Goal: Information Seeking & Learning: Learn about a topic

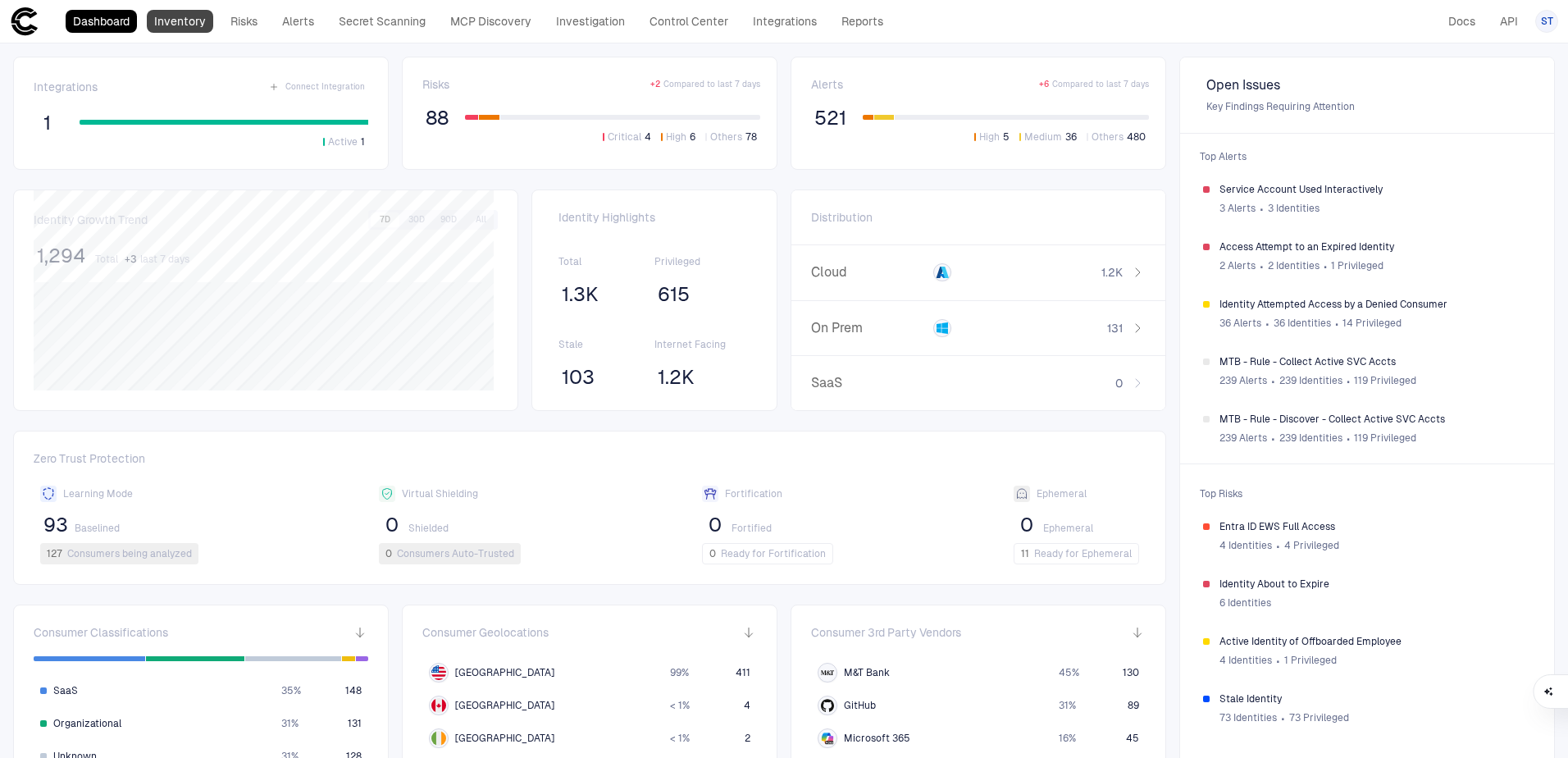
click at [173, 28] on link "Inventory" at bounding box center [180, 21] width 67 height 23
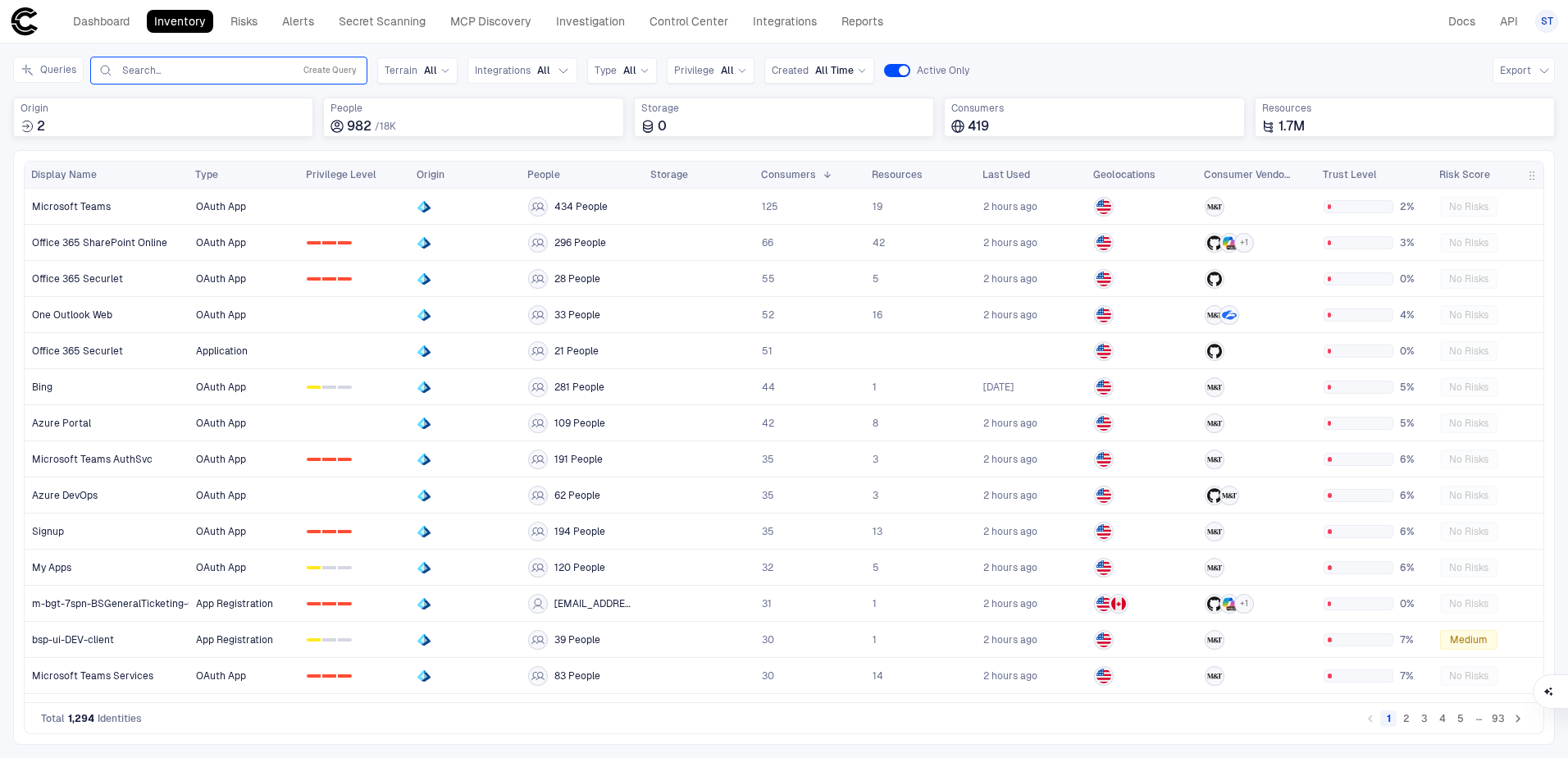
click at [217, 61] on div "Search... Create Query" at bounding box center [228, 70] width 262 height 20
click at [217, 69] on input "text" at bounding box center [204, 70] width 167 height 13
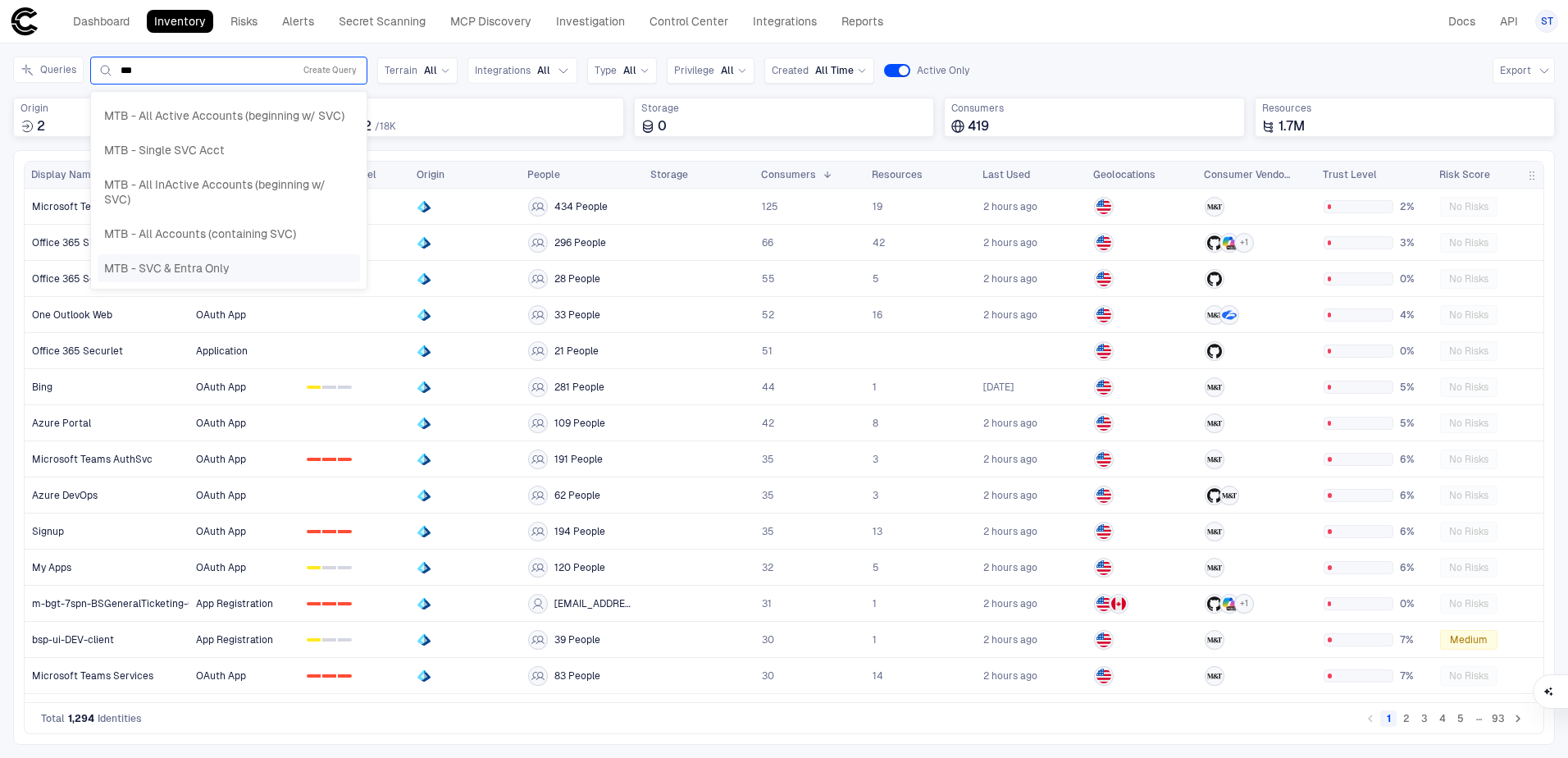
click at [291, 267] on div "MTB - SVC & Entra Only" at bounding box center [228, 267] width 249 height 15
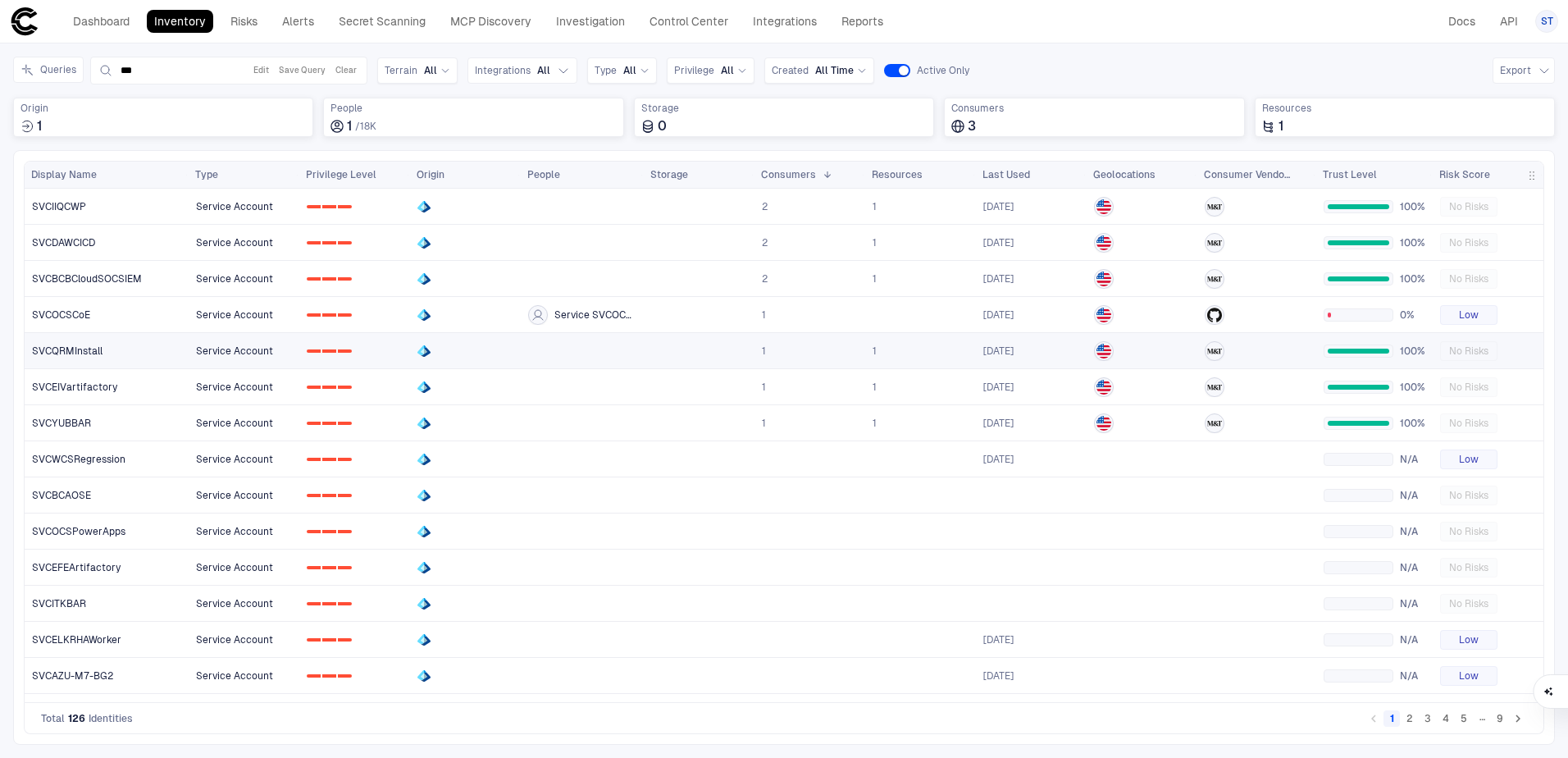
type input "***"
click at [116, 354] on link "SVCQRMInstall" at bounding box center [107, 351] width 163 height 34
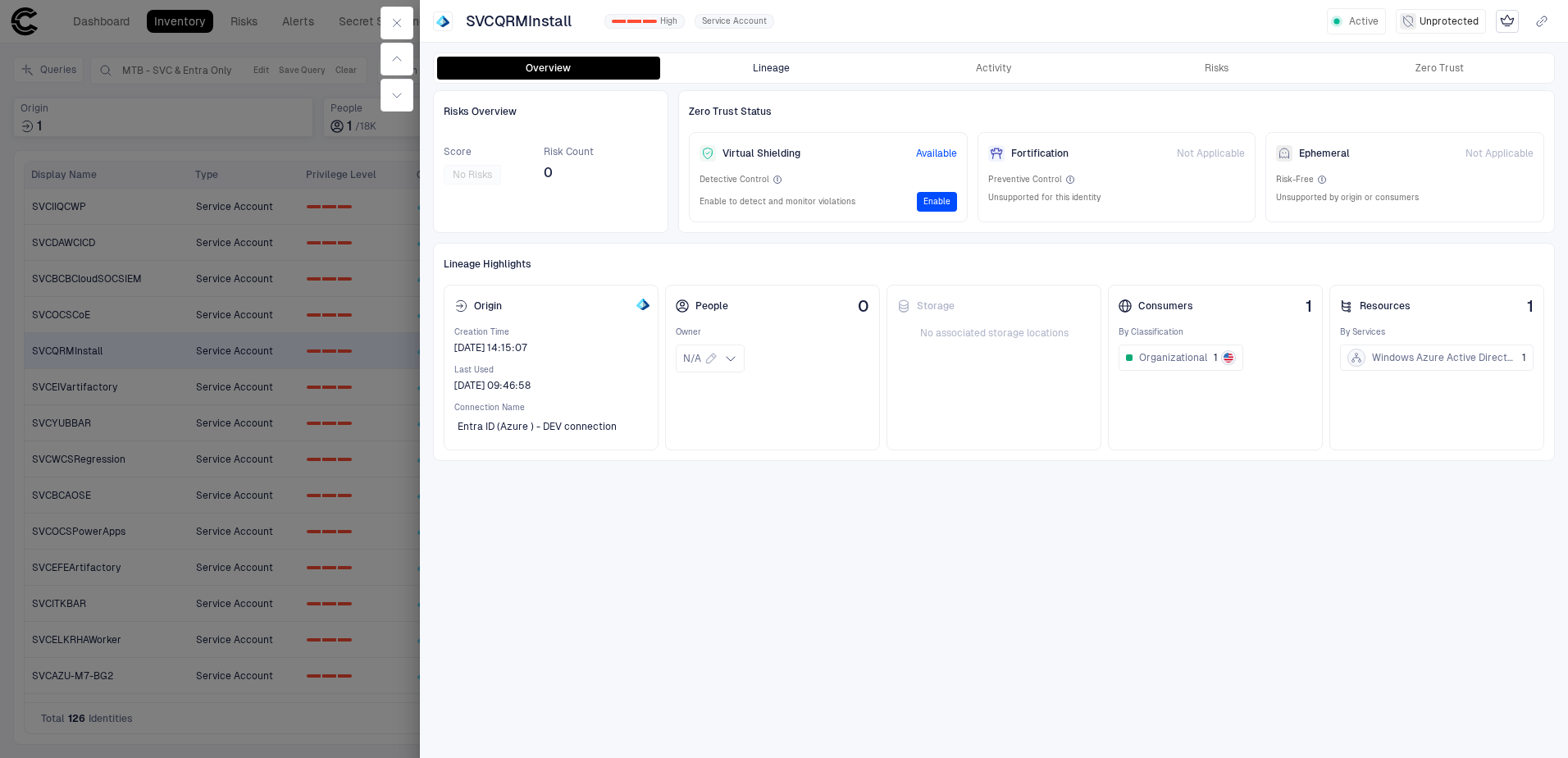
click at [849, 63] on button "Lineage" at bounding box center [771, 68] width 223 height 23
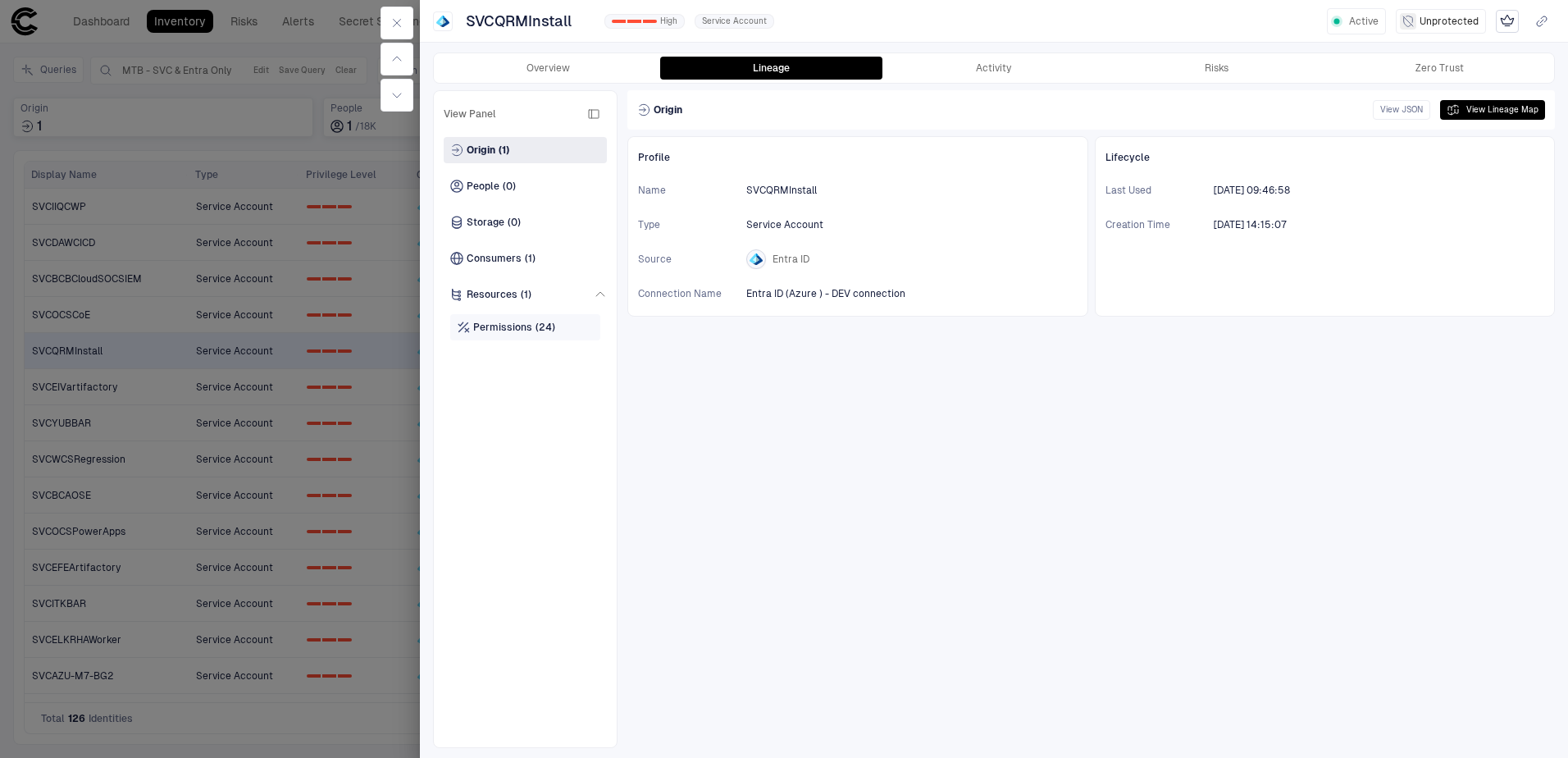
click at [516, 335] on div "Permissions (24)" at bounding box center [525, 327] width 150 height 26
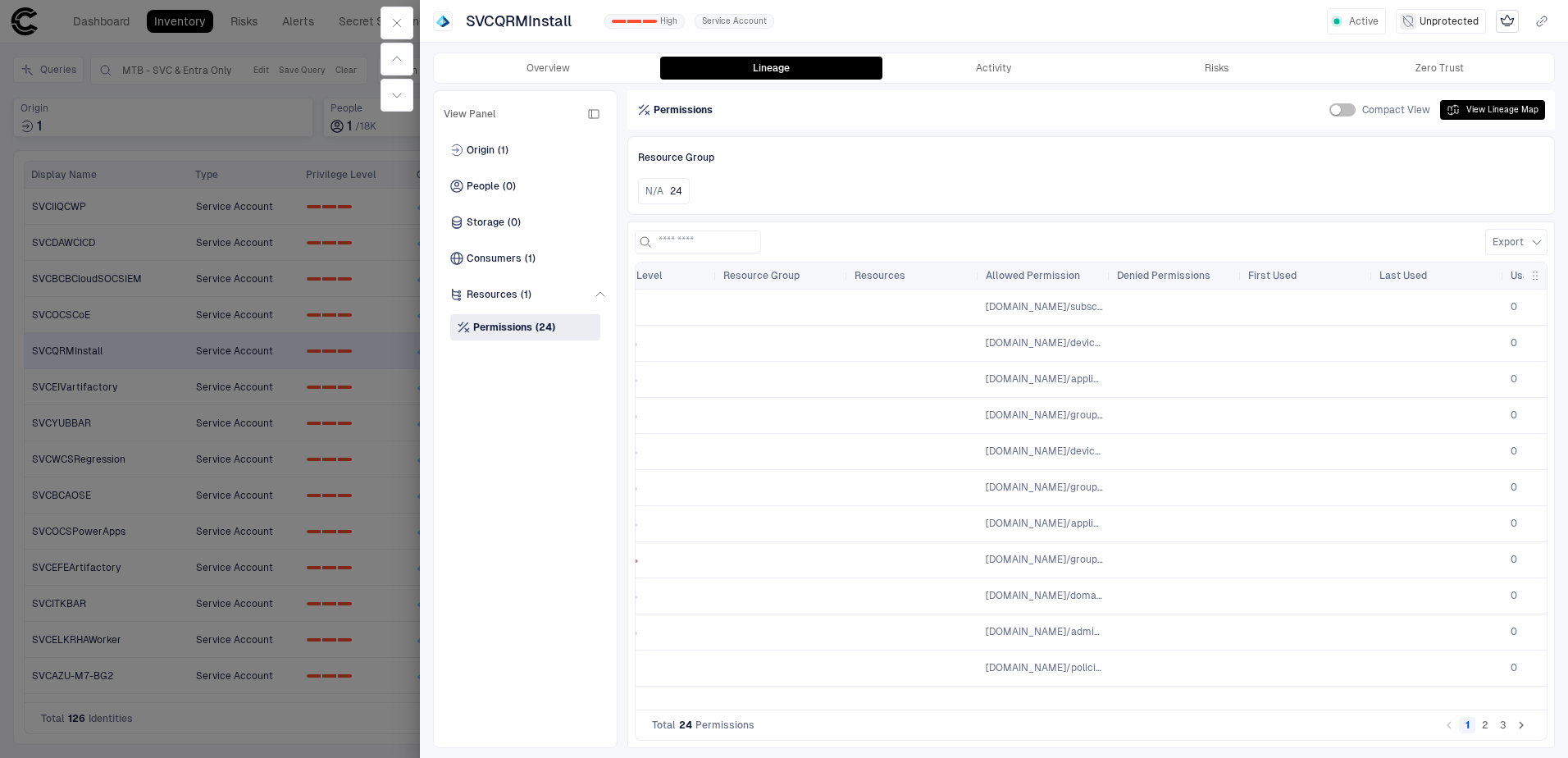
scroll to position [0, 499]
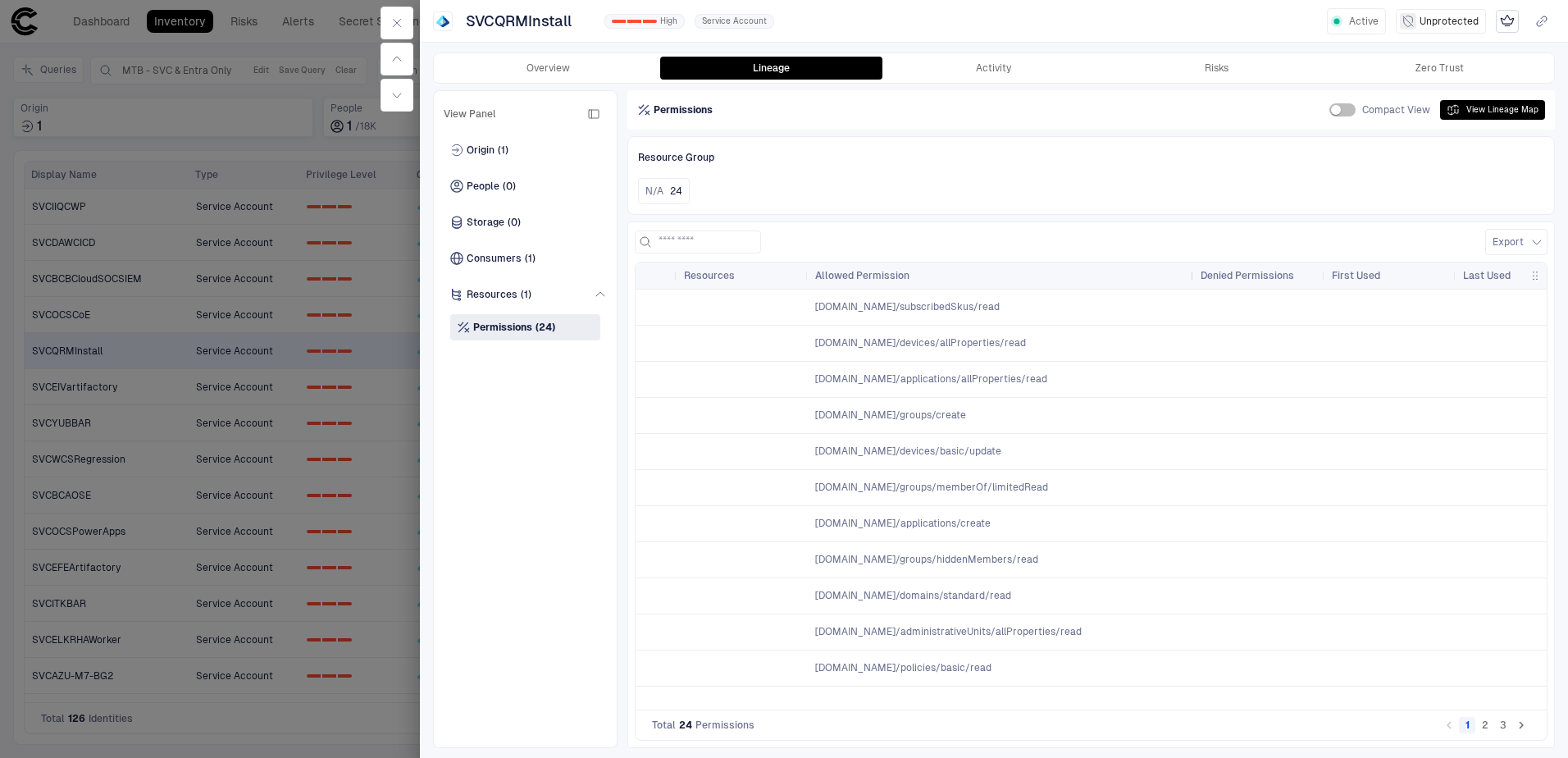
drag, startPoint x: 937, startPoint y: 273, endPoint x: 1184, endPoint y: 270, distance: 247.0
click at [1190, 270] on div at bounding box center [1193, 275] width 7 height 26
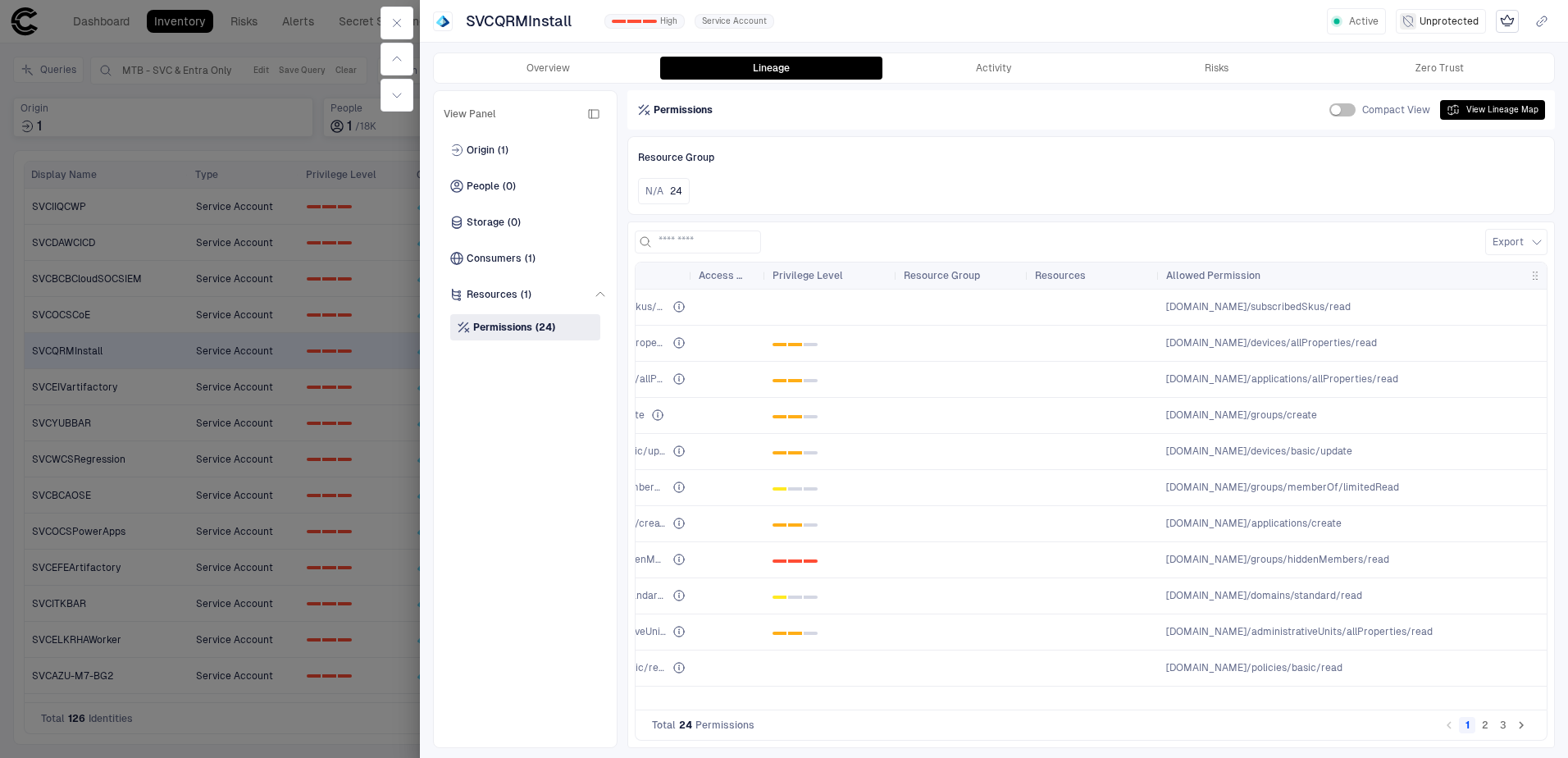
scroll to position [0, 0]
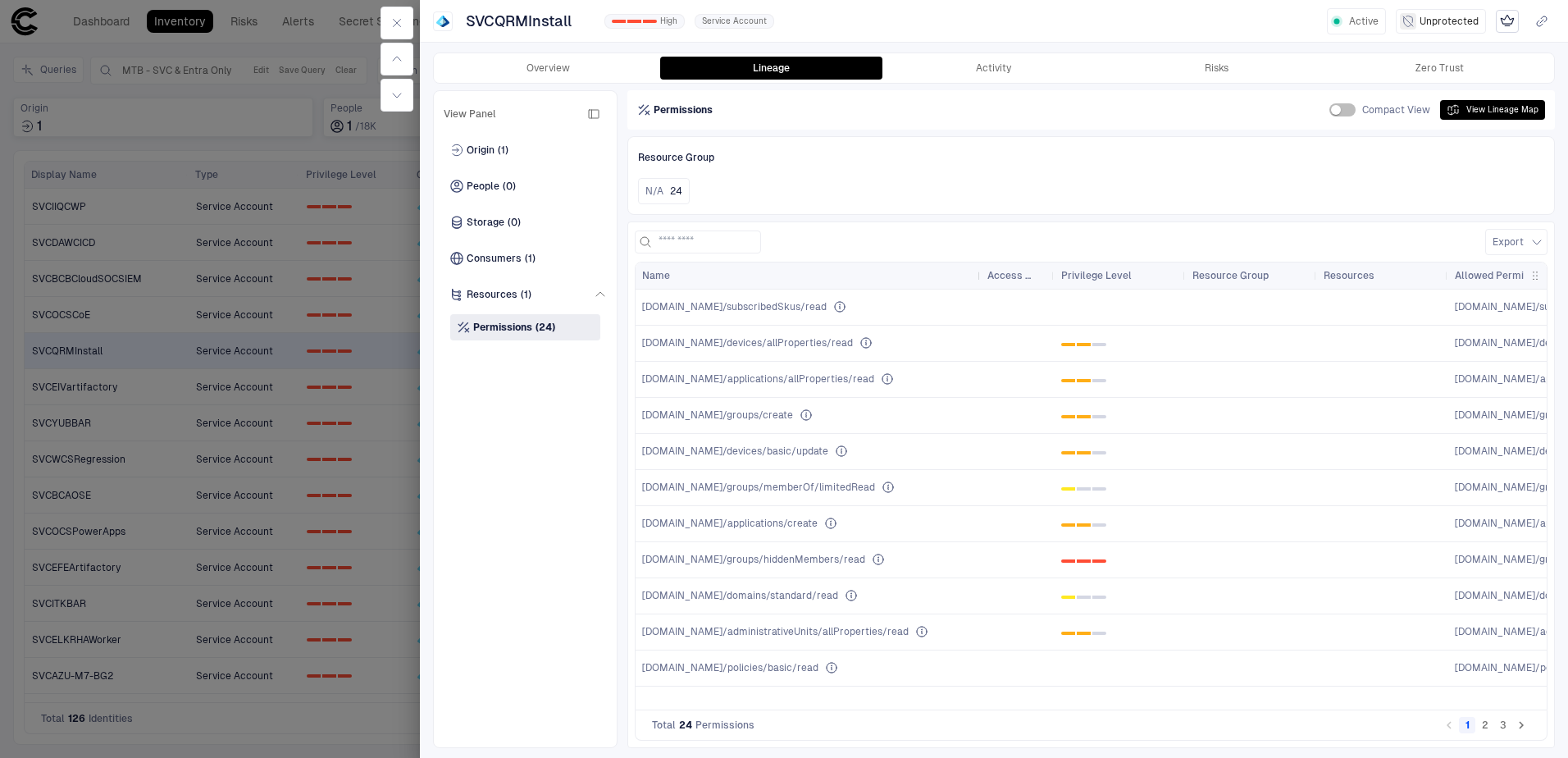
drag, startPoint x: 837, startPoint y: 275, endPoint x: 977, endPoint y: 272, distance: 140.0
click at [977, 272] on div at bounding box center [980, 275] width 7 height 26
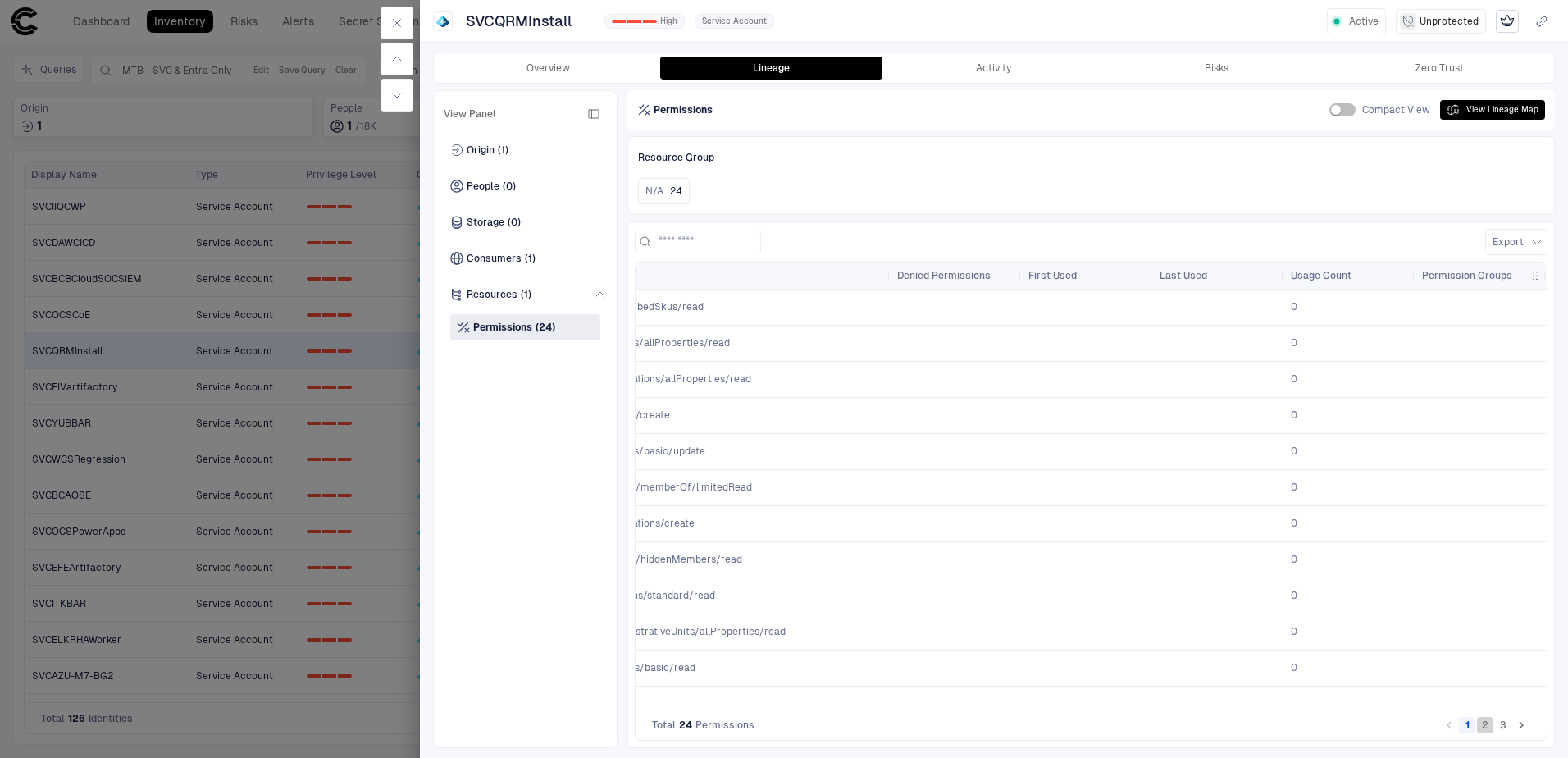
click at [1486, 723] on button "2" at bounding box center [1485, 725] width 16 height 16
click at [1506, 725] on button "3" at bounding box center [1502, 725] width 16 height 16
click at [1483, 728] on button "2" at bounding box center [1485, 725] width 16 height 16
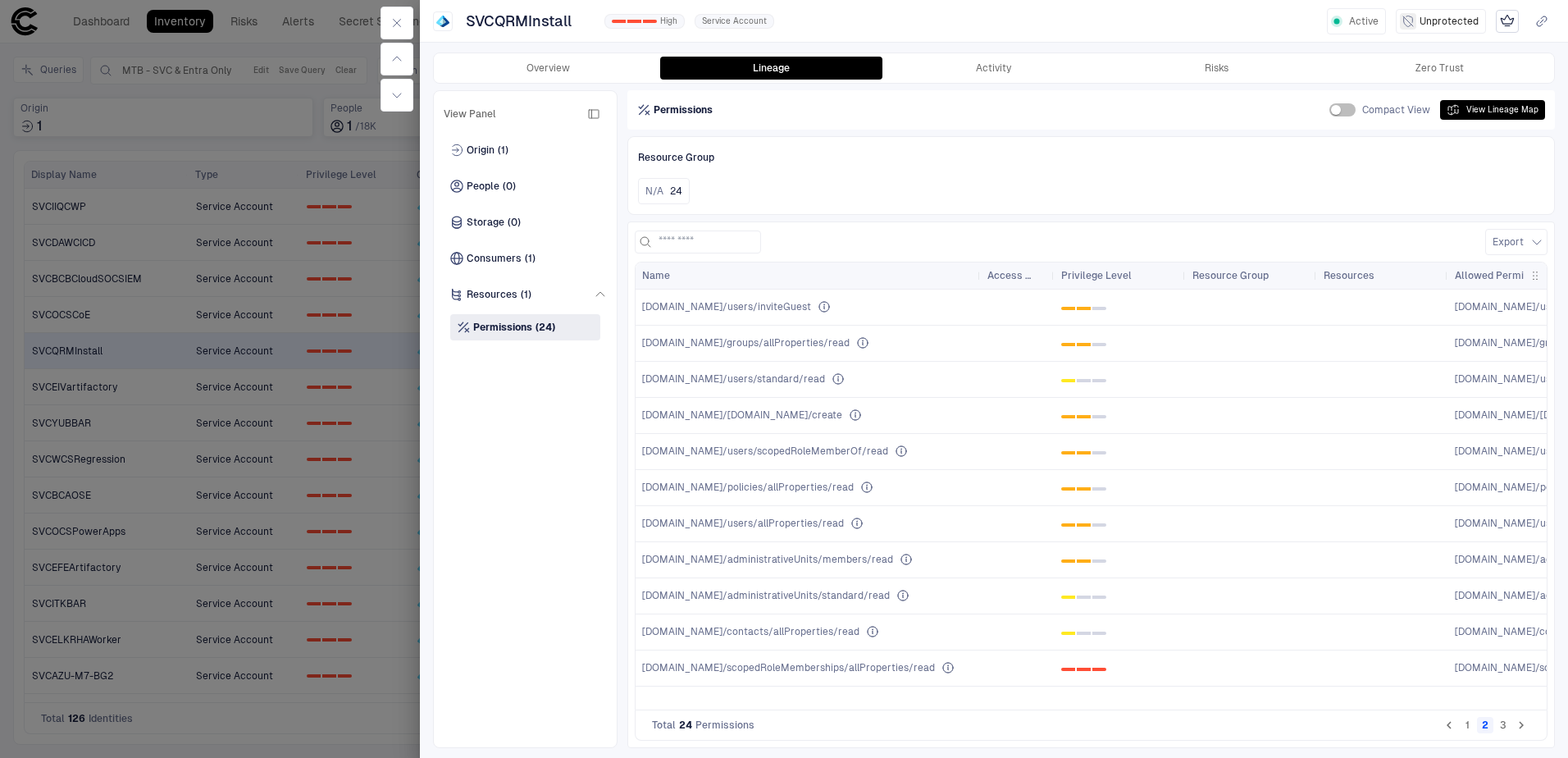
click at [1462, 728] on button "1" at bounding box center [1466, 725] width 16 height 16
click at [1097, 191] on div "N/A 24" at bounding box center [1091, 191] width 906 height 26
click at [556, 76] on button "Overview" at bounding box center [548, 68] width 223 height 23
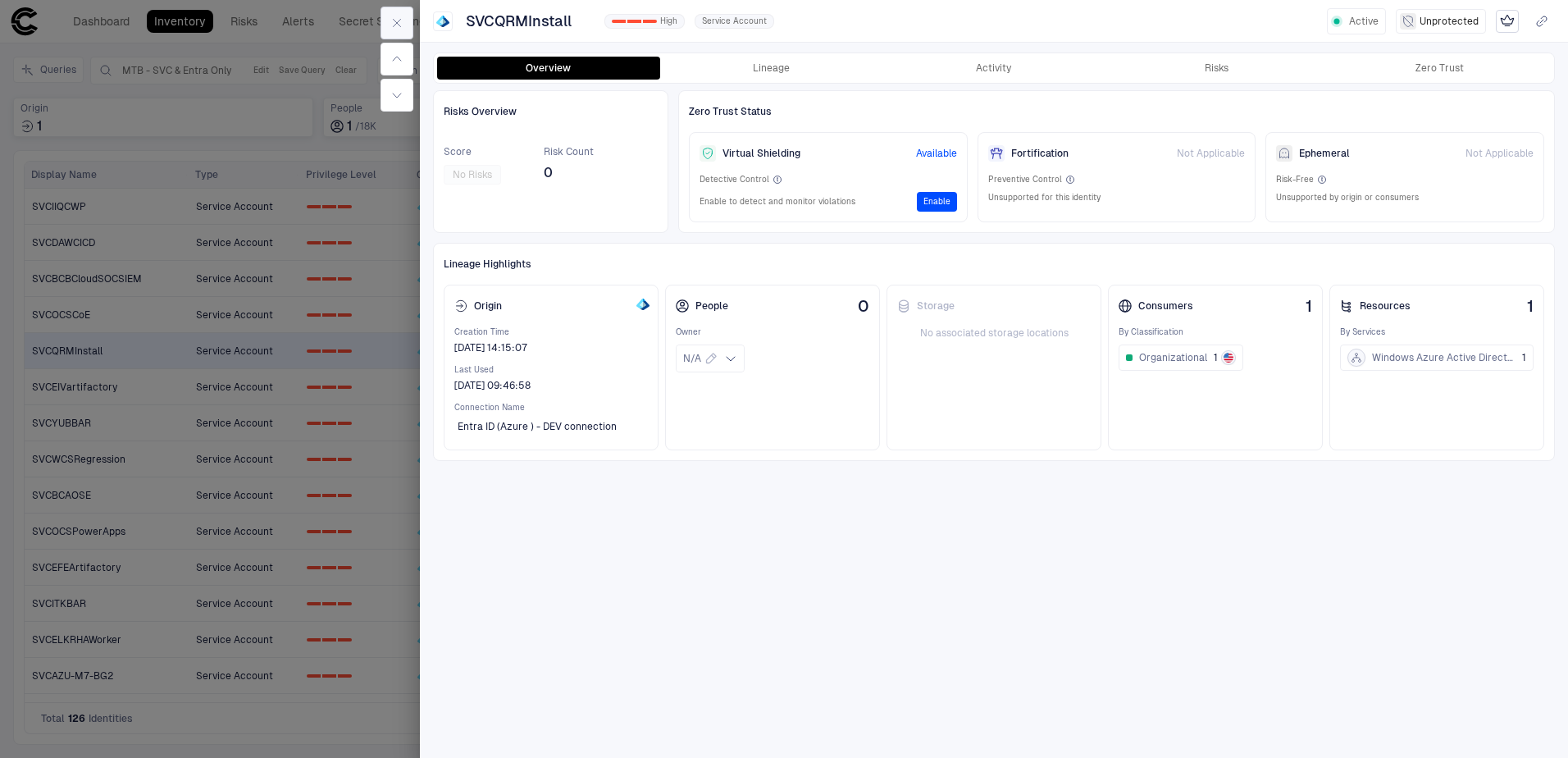
click at [390, 20] on icon "button" at bounding box center [397, 23] width 13 height 13
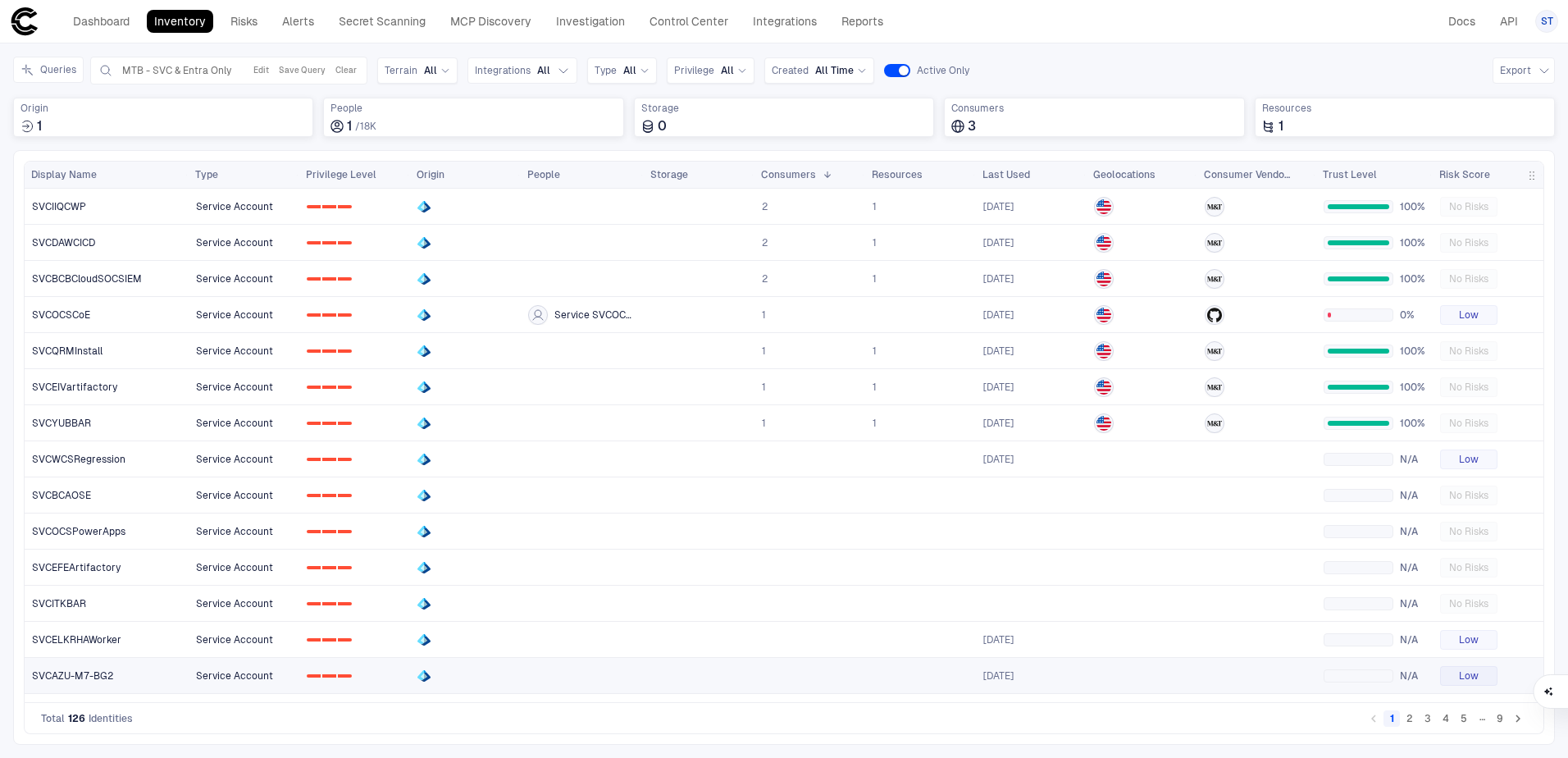
click at [87, 685] on link "SVCAZU-M7-BG2" at bounding box center [107, 676] width 163 height 34
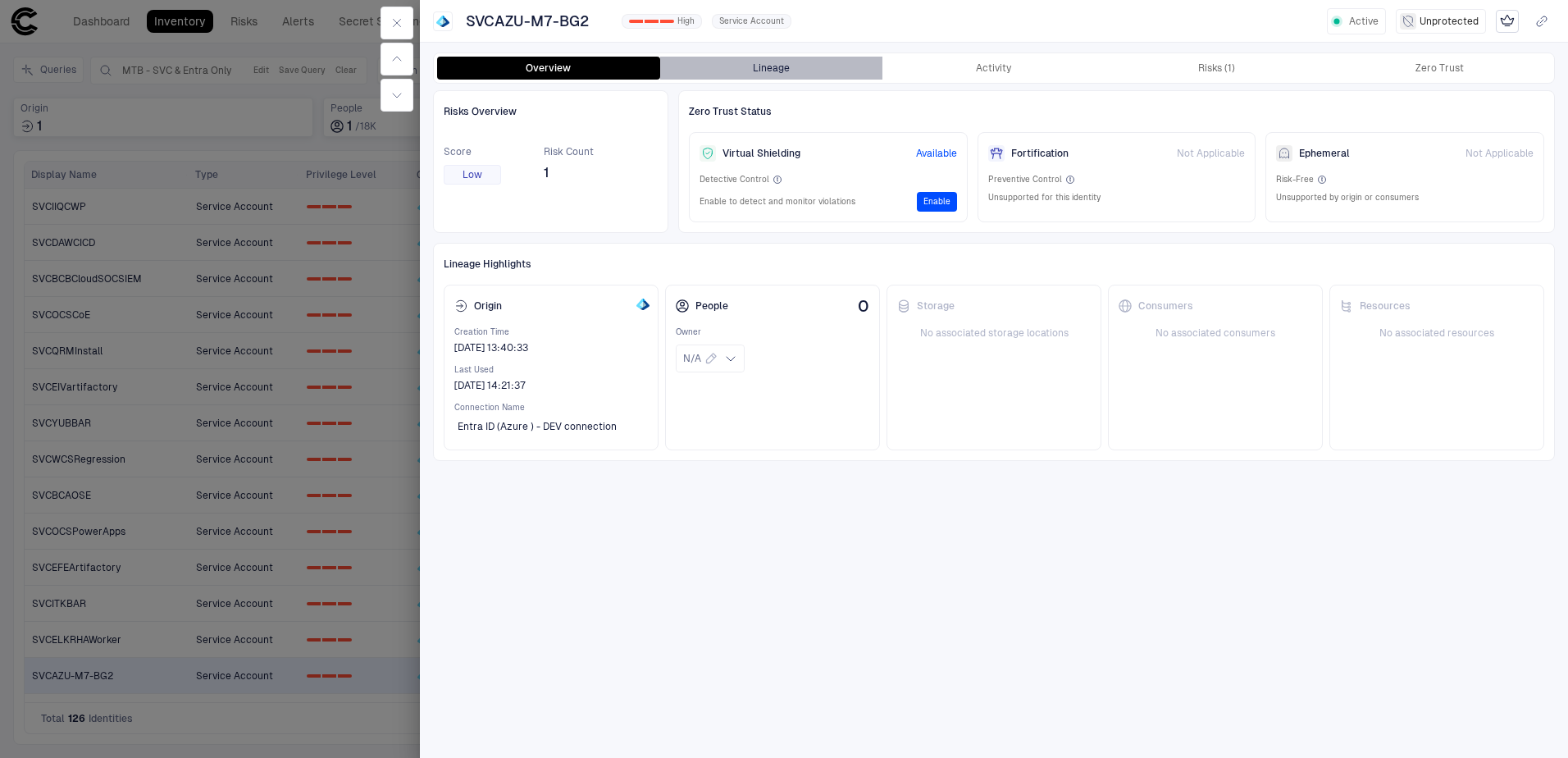
click at [770, 69] on button "Lineage" at bounding box center [771, 68] width 223 height 23
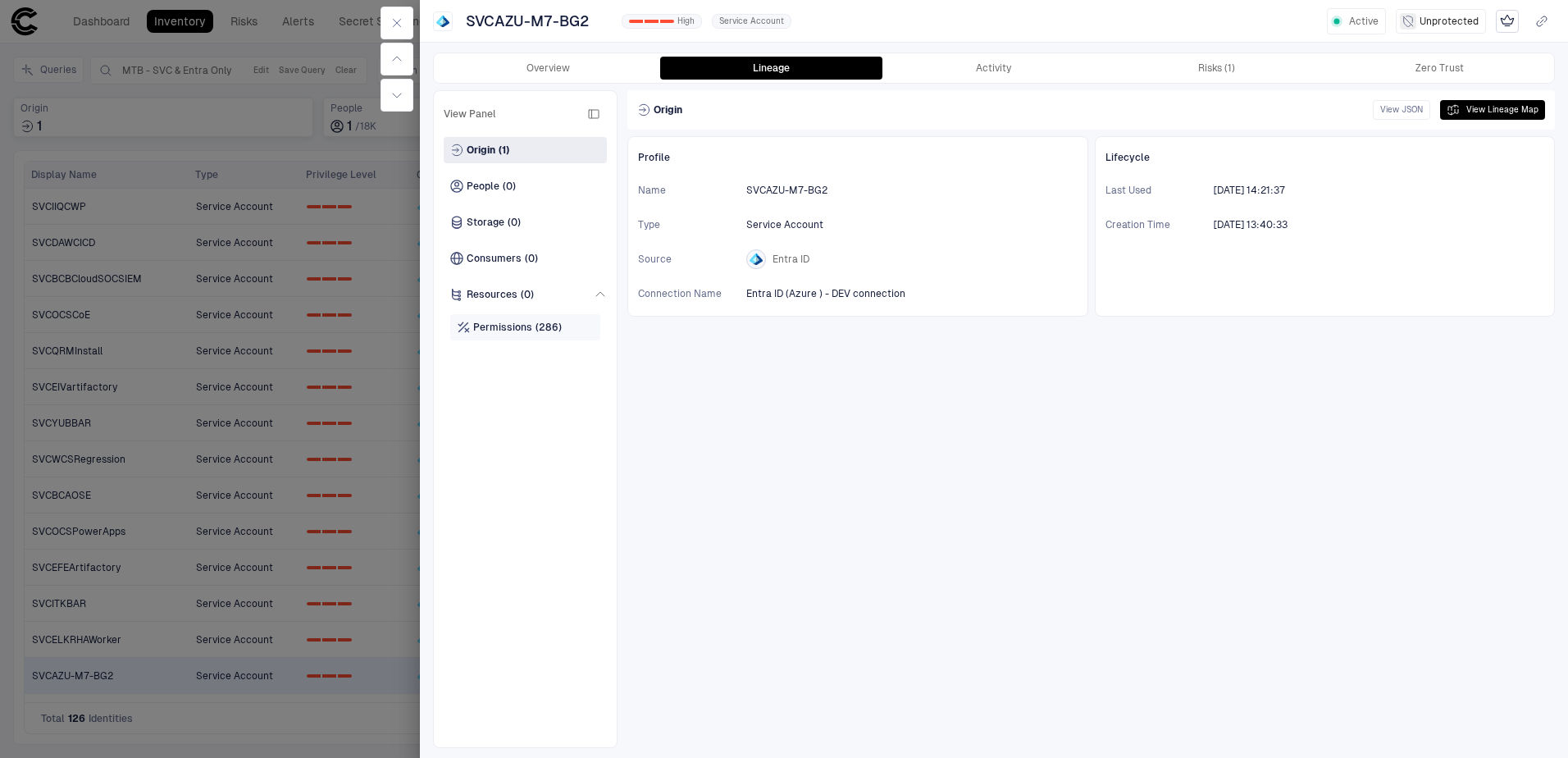
click at [547, 333] on span "(286)" at bounding box center [548, 326] width 26 height 13
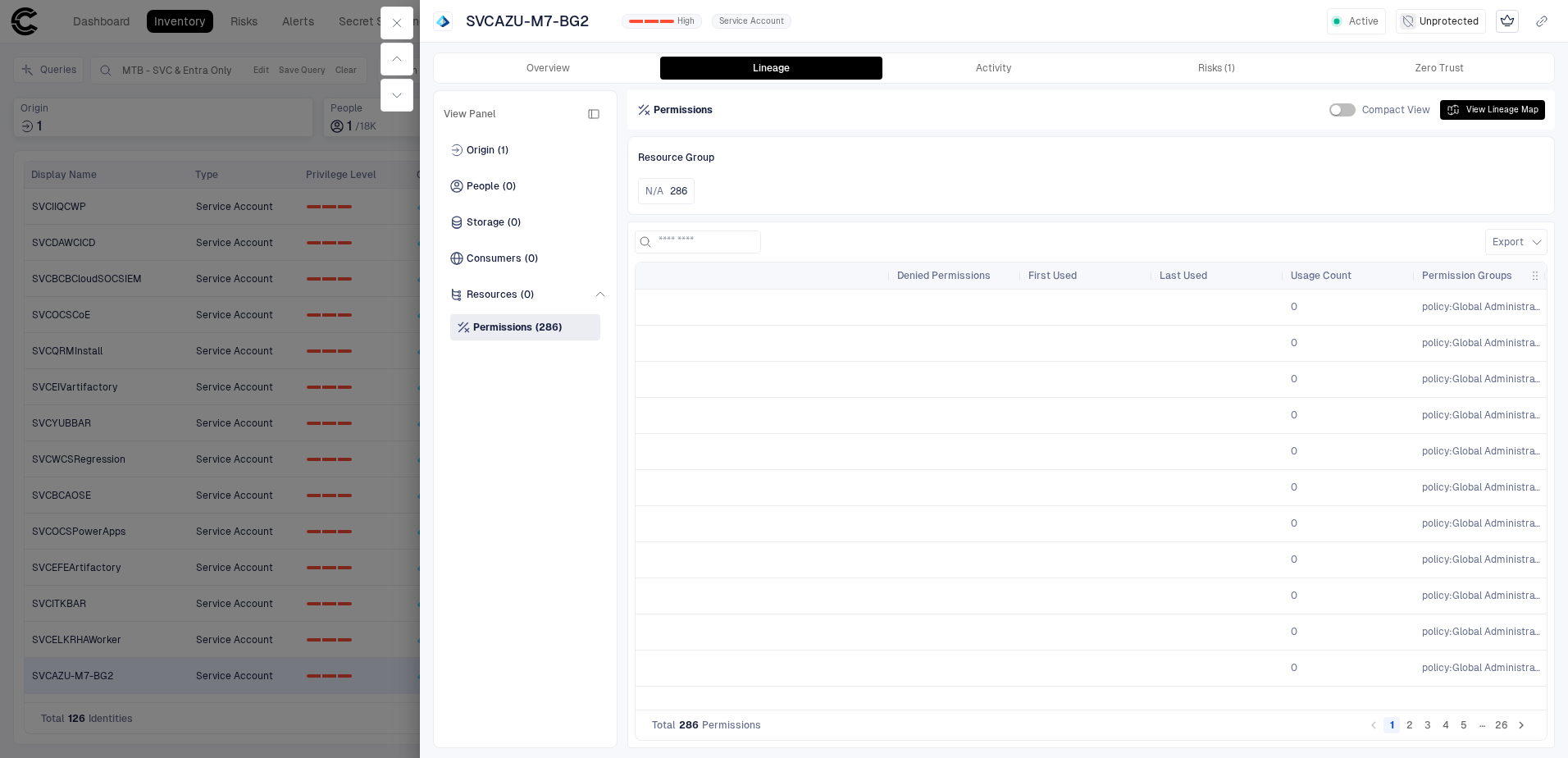
click at [1406, 726] on button "2" at bounding box center [1409, 725] width 16 height 16
click at [1422, 727] on button "3" at bounding box center [1427, 725] width 16 height 16
click at [1439, 727] on button "4" at bounding box center [1445, 725] width 16 height 16
click at [1457, 728] on button "5" at bounding box center [1463, 725] width 16 height 16
click at [1510, 726] on button "26" at bounding box center [1501, 725] width 20 height 16
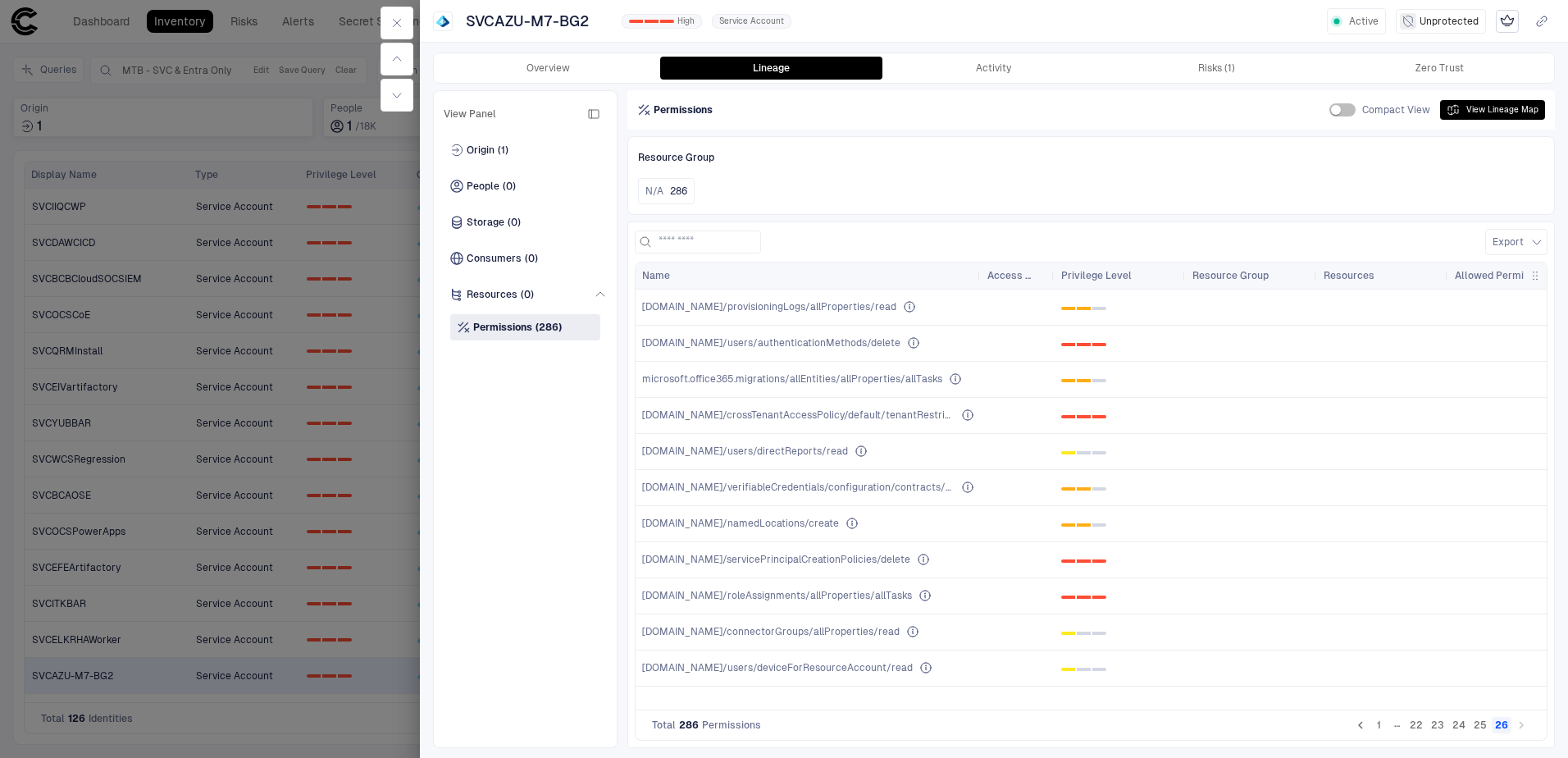
click at [1418, 731] on button "22" at bounding box center [1415, 725] width 20 height 16
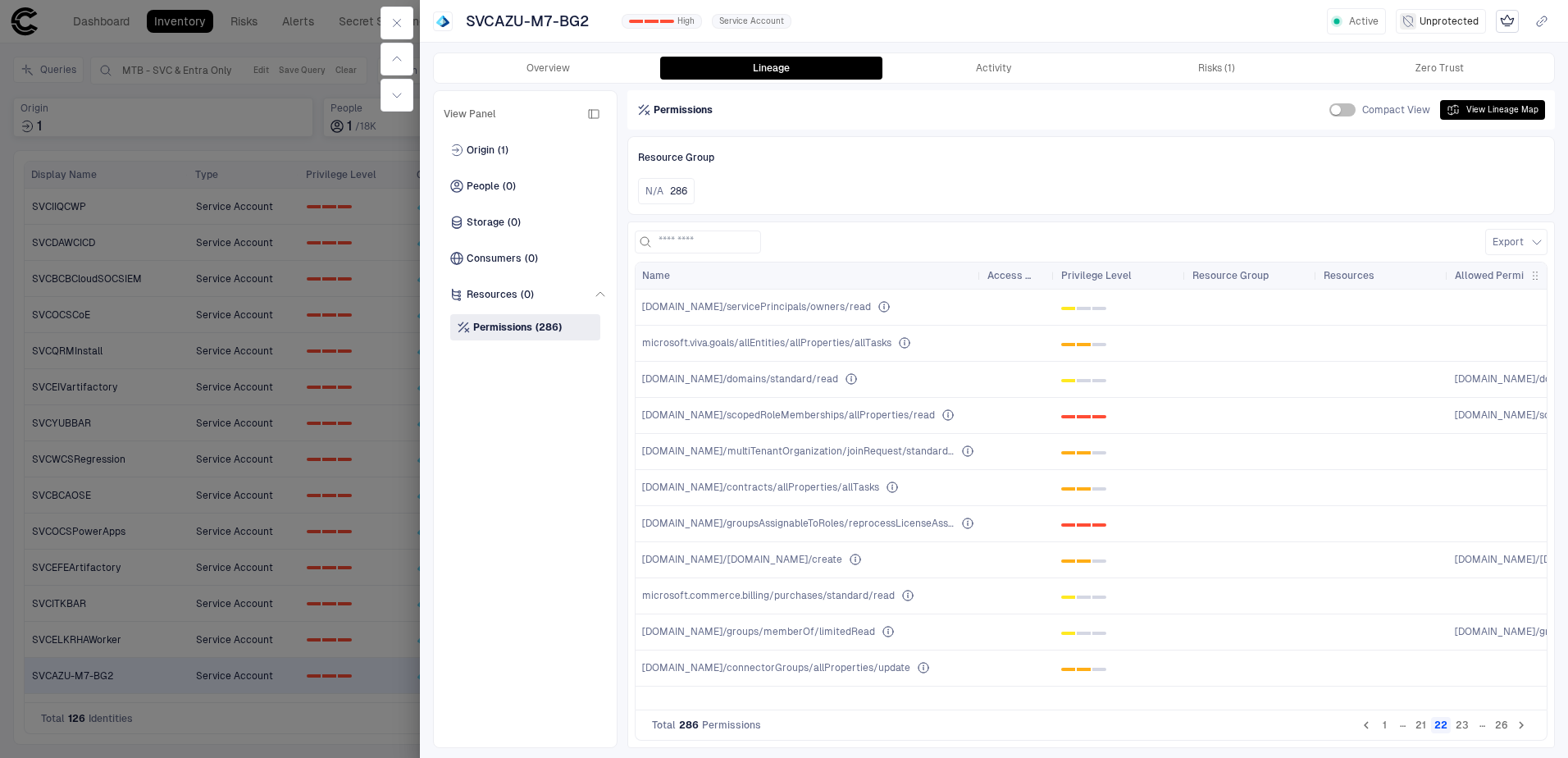
click at [1389, 727] on button "1" at bounding box center [1383, 725] width 16 height 16
